Goal: Task Accomplishment & Management: Manage account settings

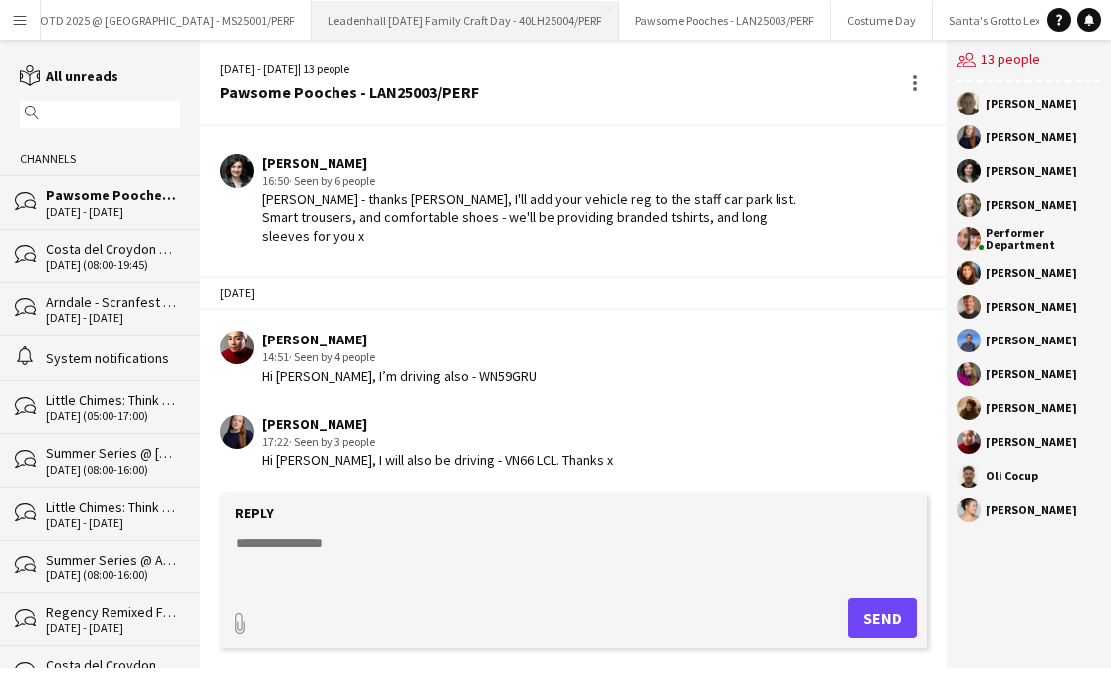
scroll to position [0, 361]
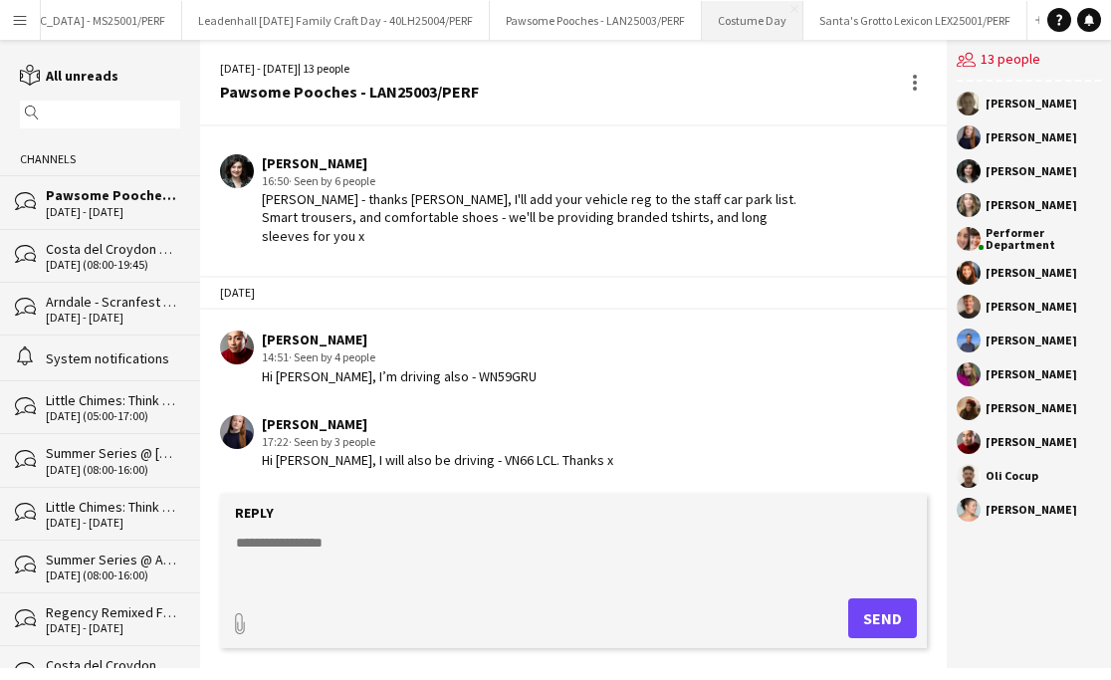
click at [737, 23] on button "Costume Day Close" at bounding box center [753, 20] width 102 height 39
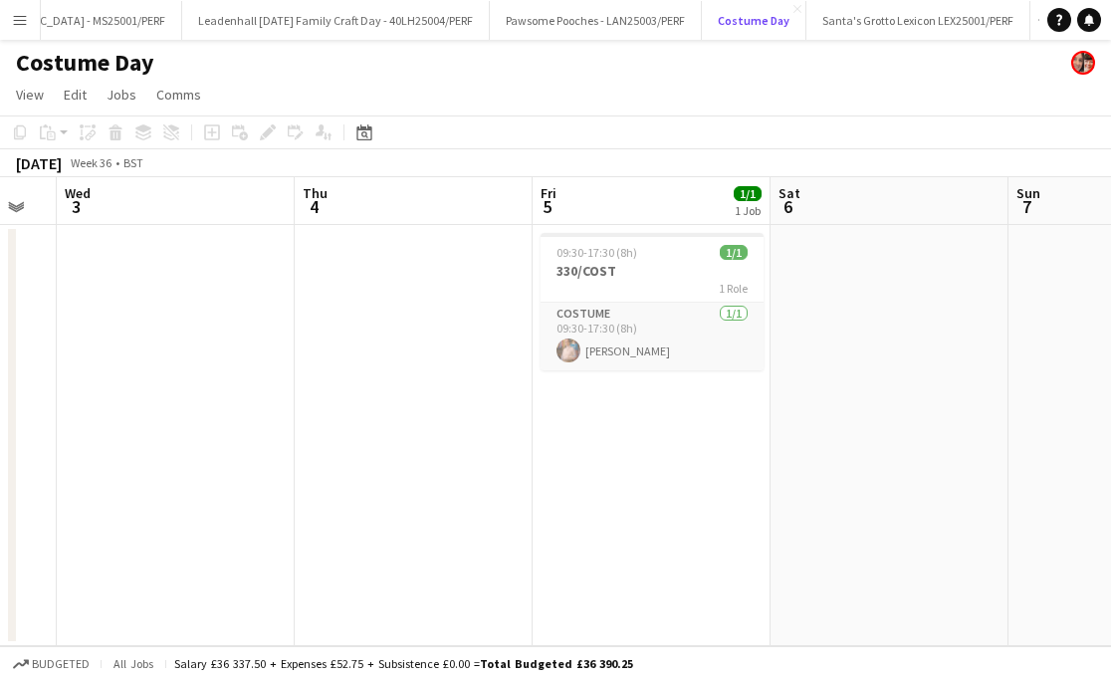
scroll to position [0, 571]
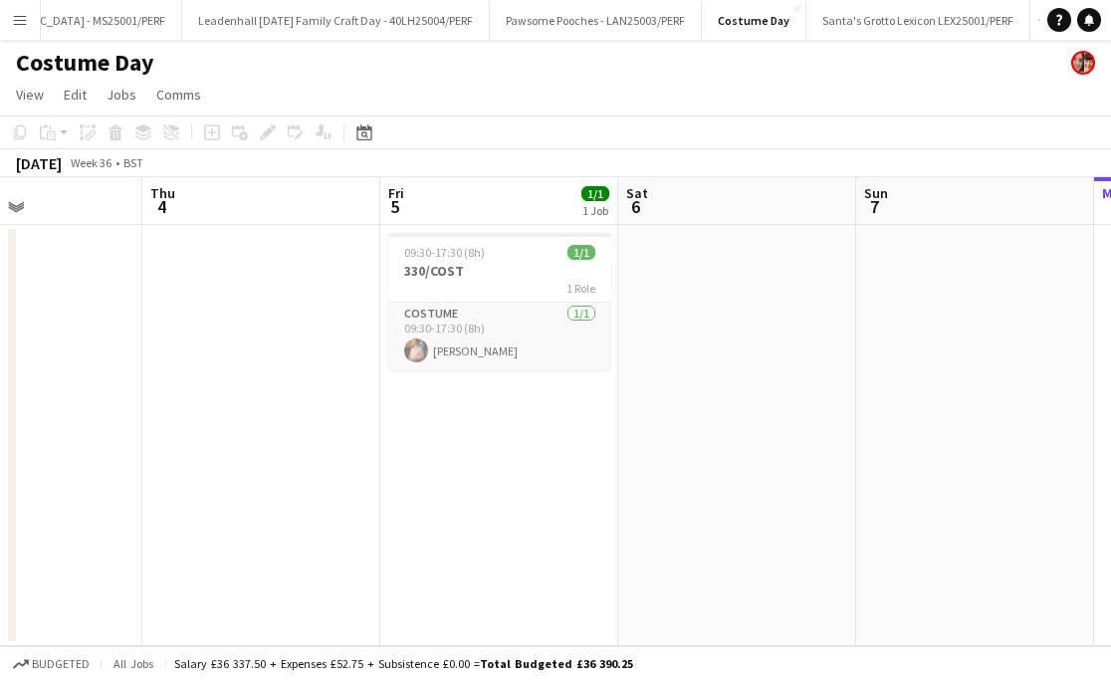
click at [24, 13] on app-icon "Menu" at bounding box center [20, 20] width 16 height 16
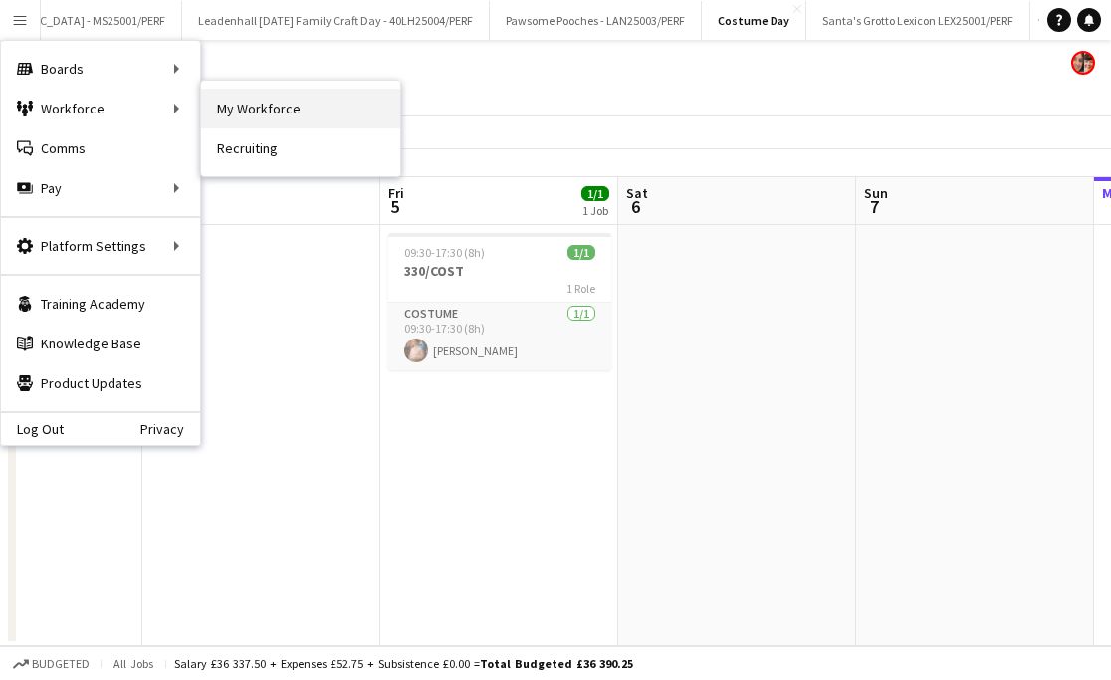
click at [225, 103] on link "My Workforce" at bounding box center [300, 109] width 199 height 40
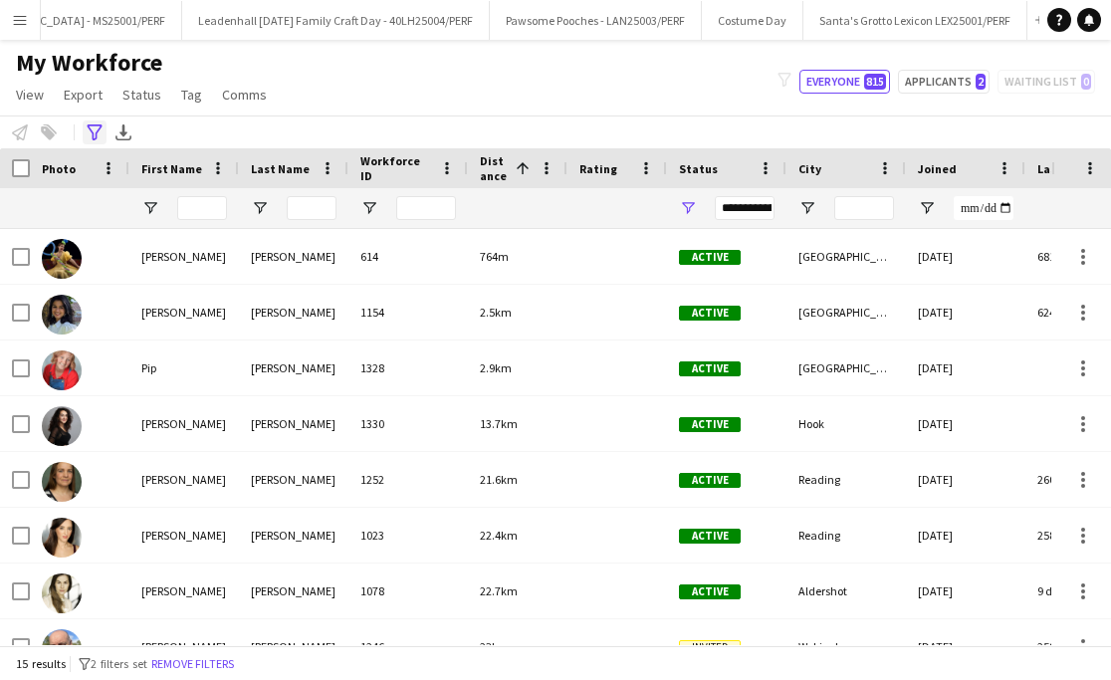
click at [93, 132] on icon at bounding box center [94, 132] width 15 height 16
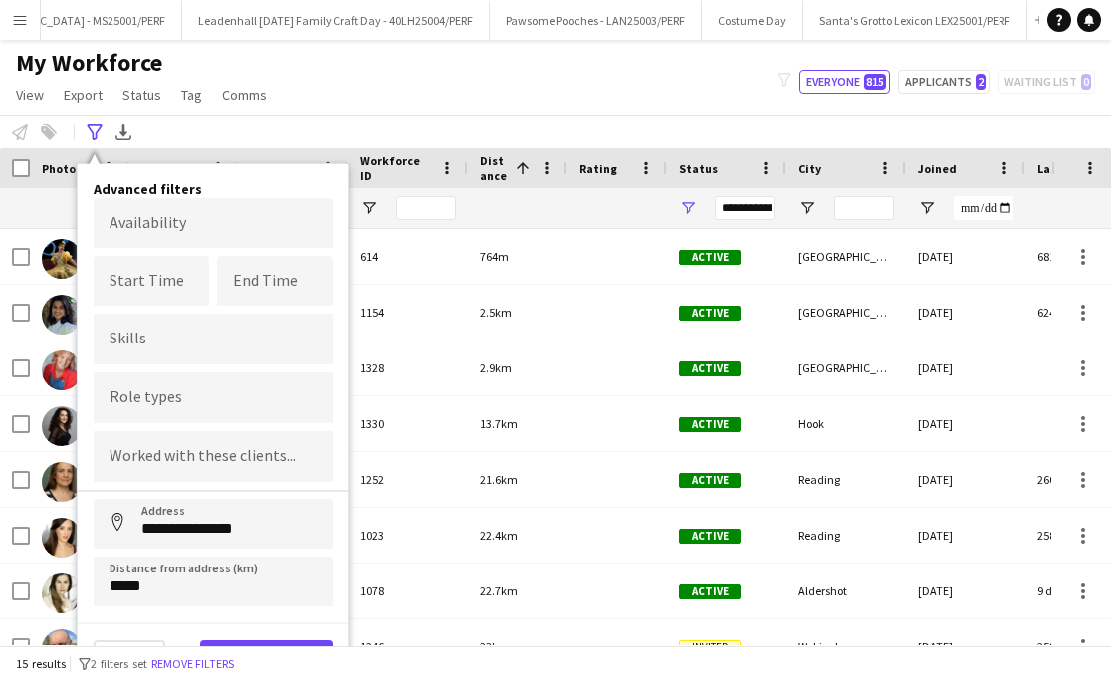
scroll to position [16, 0]
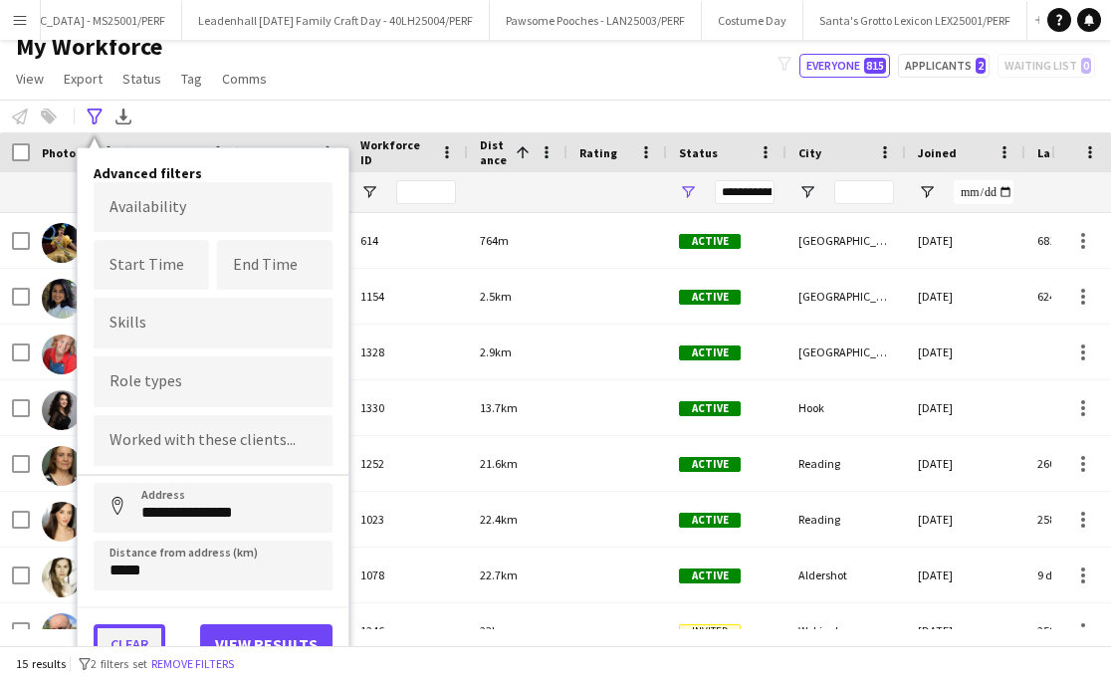
click at [130, 625] on button "Clear" at bounding box center [130, 644] width 72 height 40
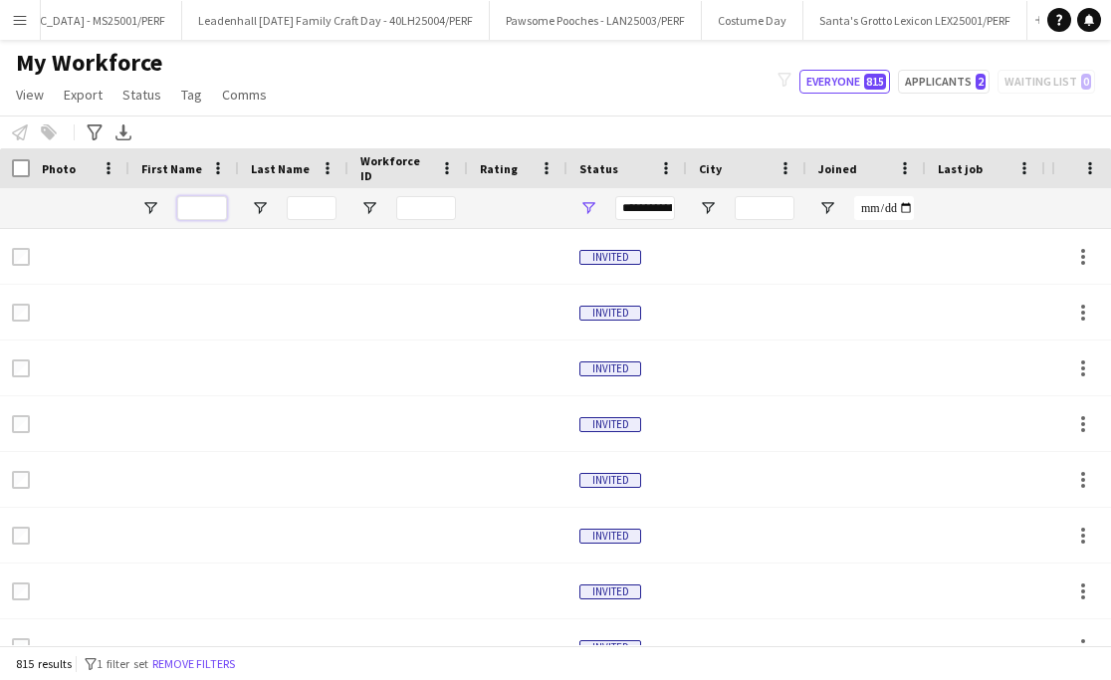
click at [216, 201] on input "First Name Filter Input" at bounding box center [202, 208] width 50 height 24
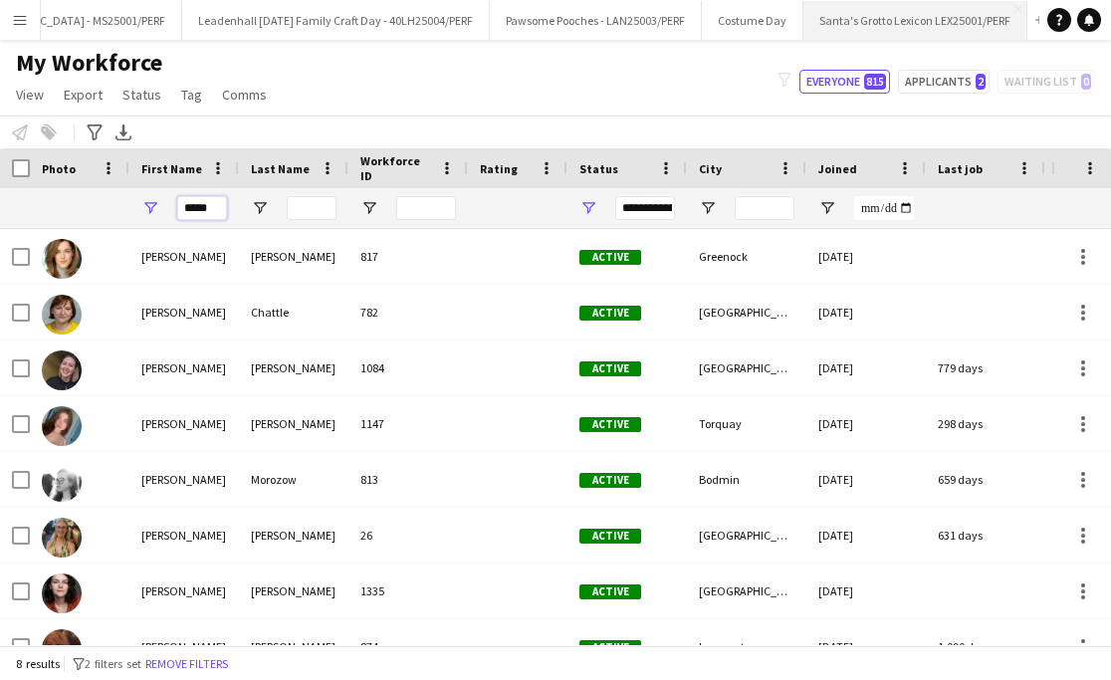
type input "*****"
